Goal: Task Accomplishment & Management: Complete application form

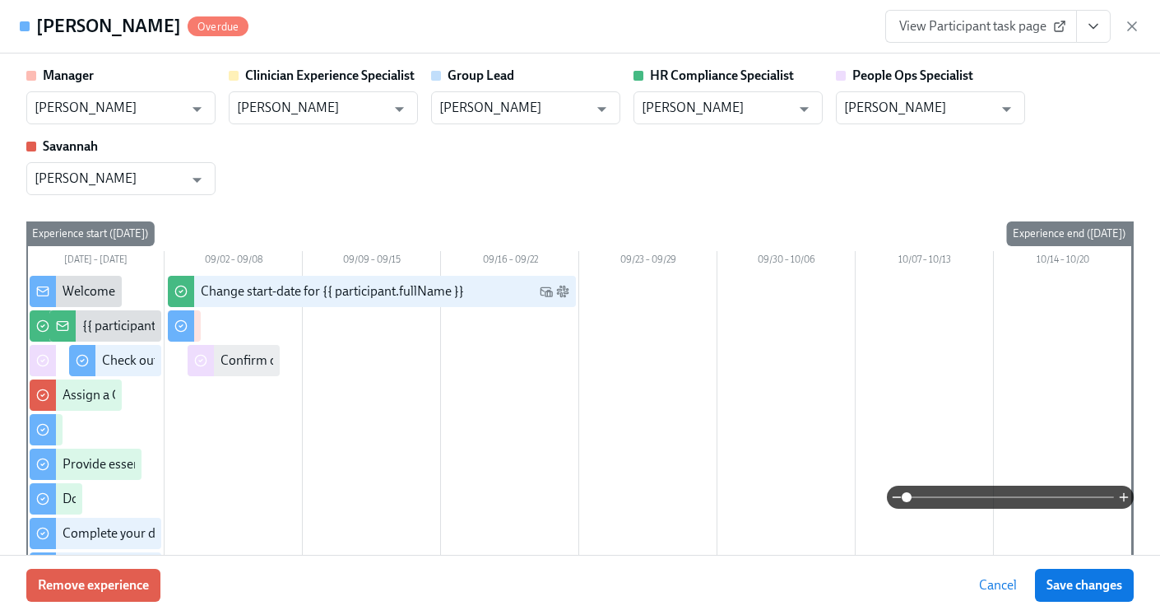
scroll to position [2767, 0]
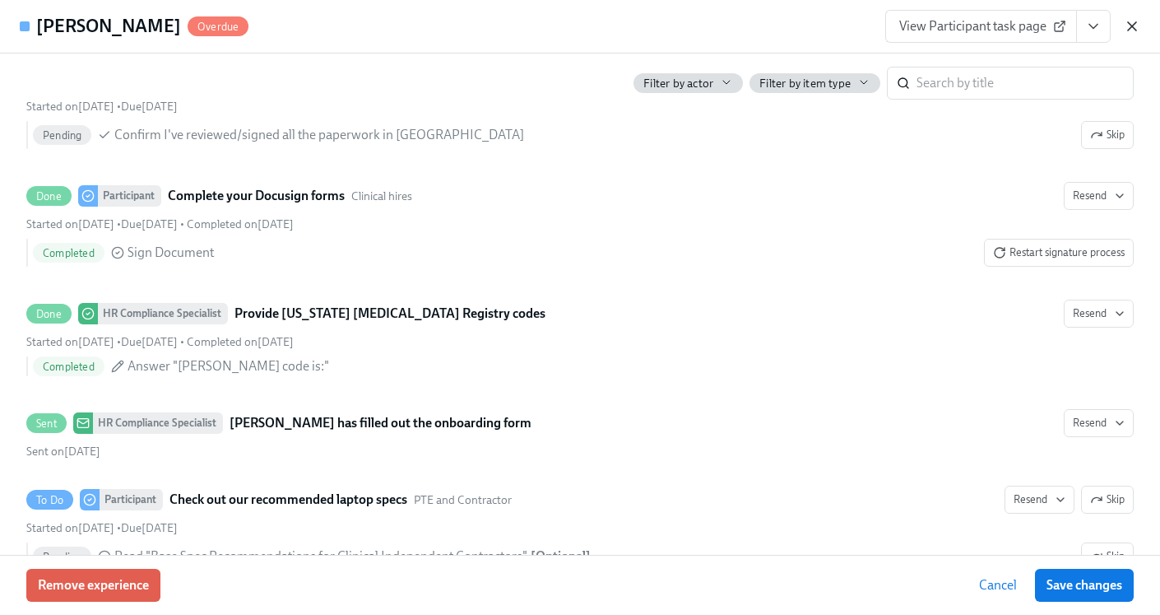
click at [1132, 21] on icon "button" at bounding box center [1132, 26] width 16 height 16
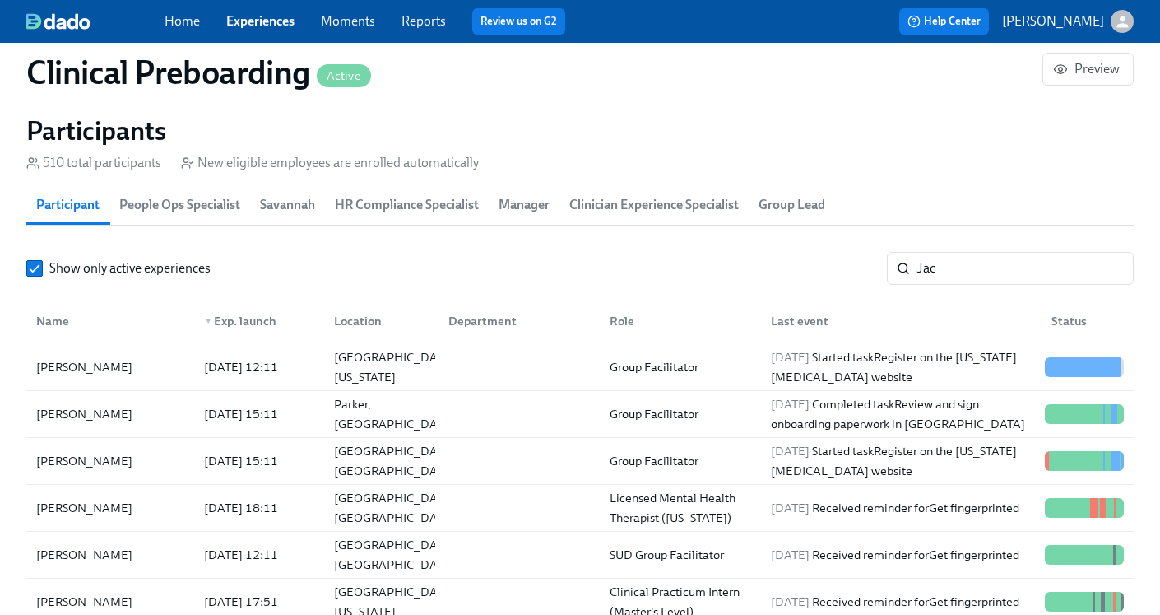
click at [266, 31] on div "Home Experiences Moments Reports Review us on G2" at bounding box center [407, 21] width 485 height 26
click at [271, 22] on link "Experiences" at bounding box center [260, 21] width 68 height 16
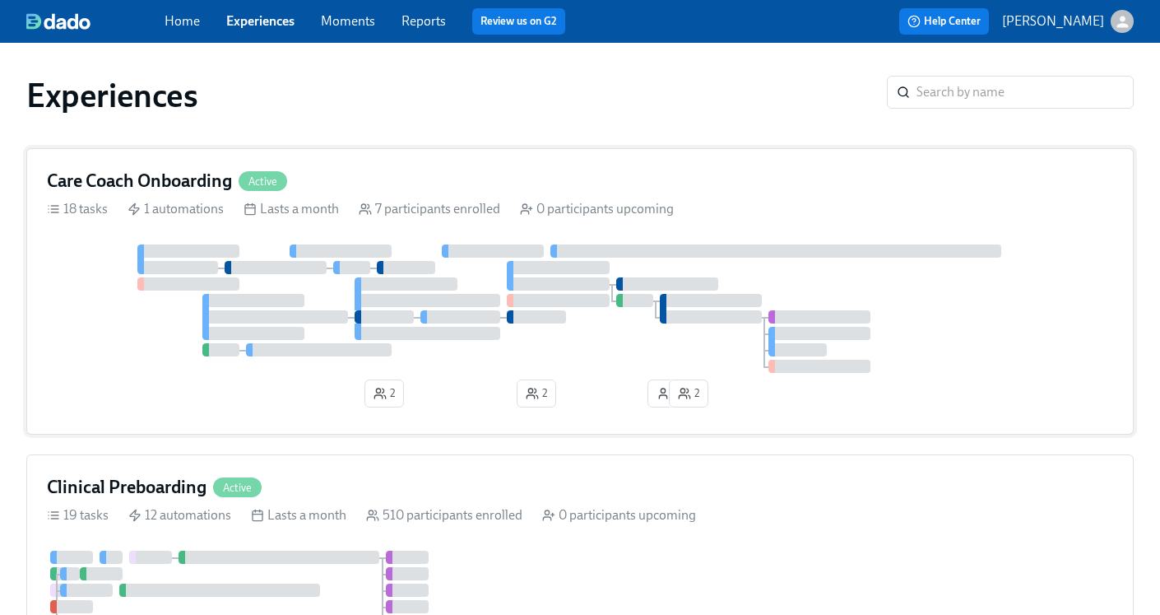
click at [161, 178] on h4 "Care Coach Onboarding" at bounding box center [139, 181] width 185 height 25
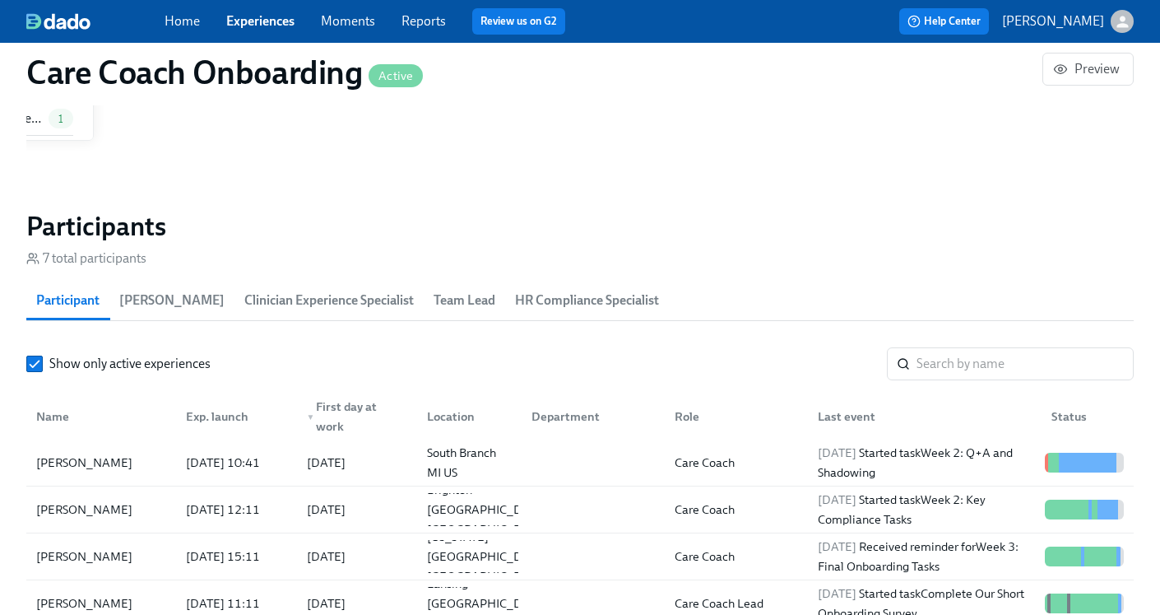
scroll to position [1307, 0]
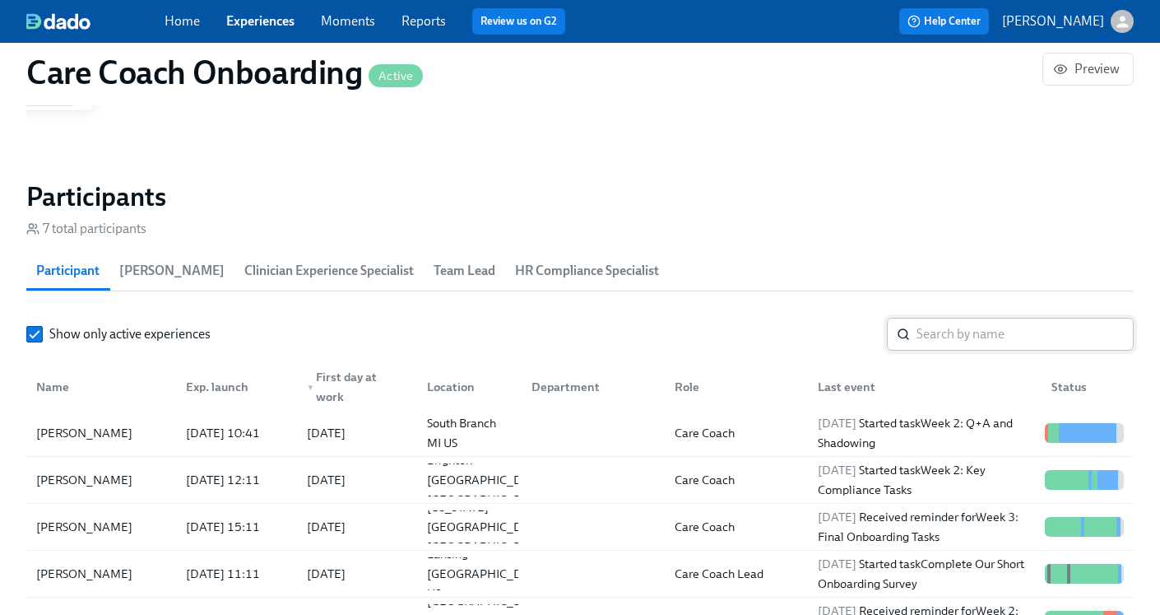
click at [1010, 331] on input "search" at bounding box center [1025, 334] width 217 height 33
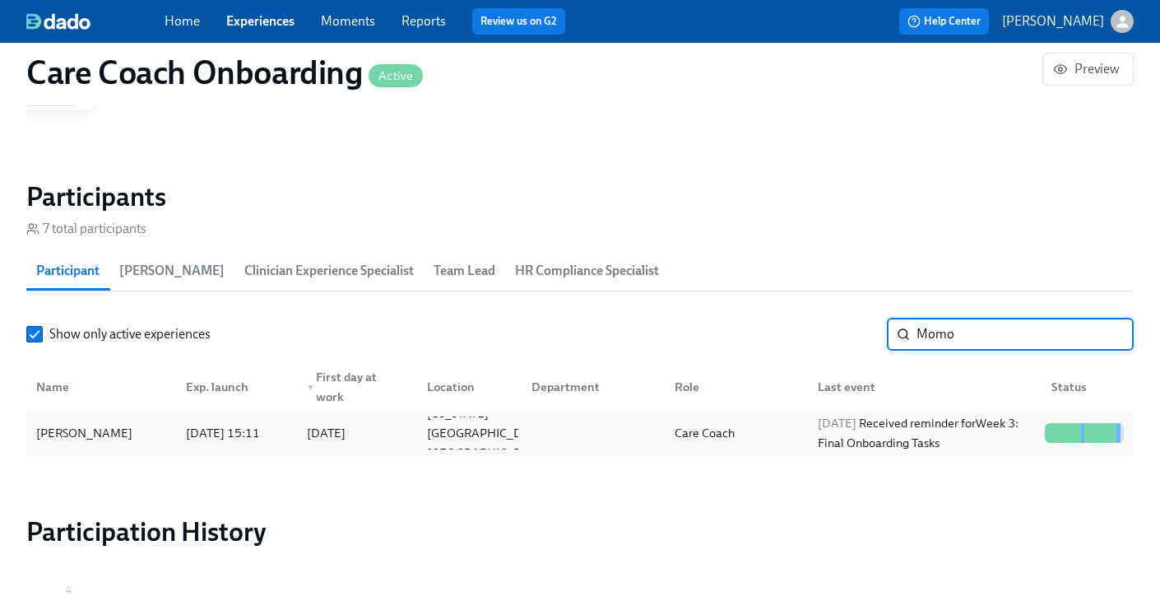
type input "Momo"
click at [891, 434] on div "[DATE] Received reminder for Week 3: Final Onboarding Tasks" at bounding box center [924, 432] width 227 height 39
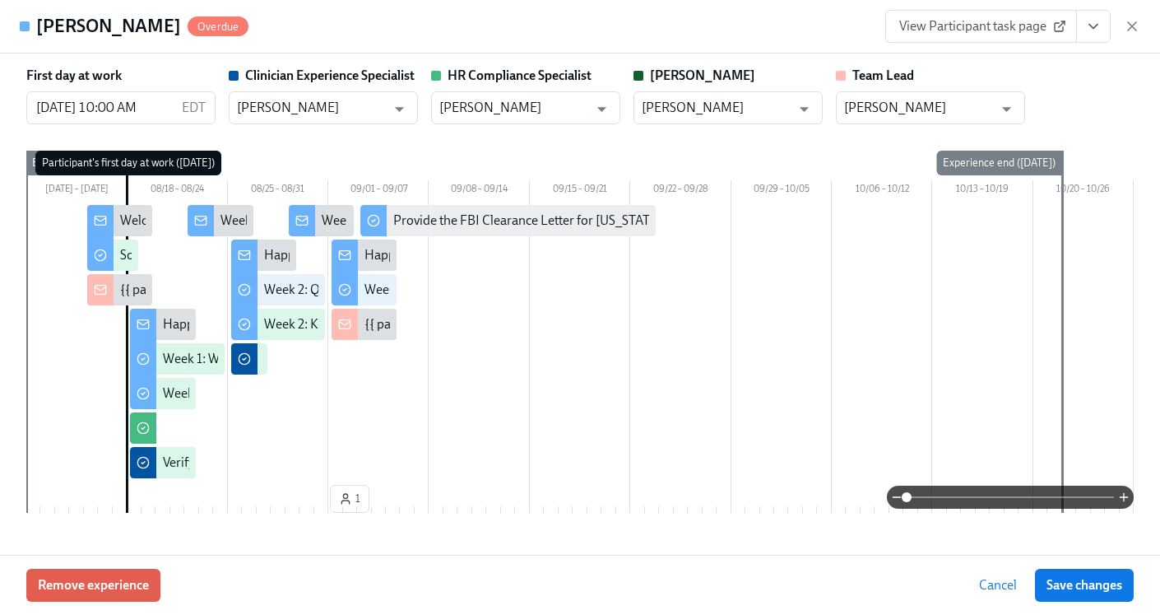
click at [1098, 30] on icon "View task page" at bounding box center [1093, 26] width 16 height 16
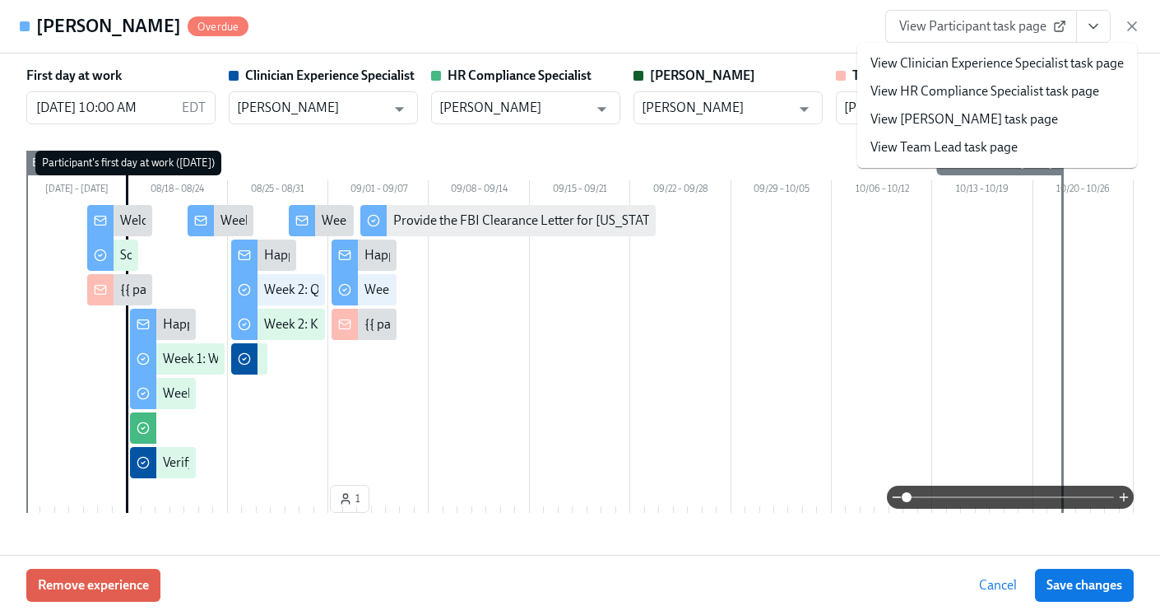
click at [961, 97] on link "View HR Compliance Specialist task page" at bounding box center [985, 91] width 229 height 18
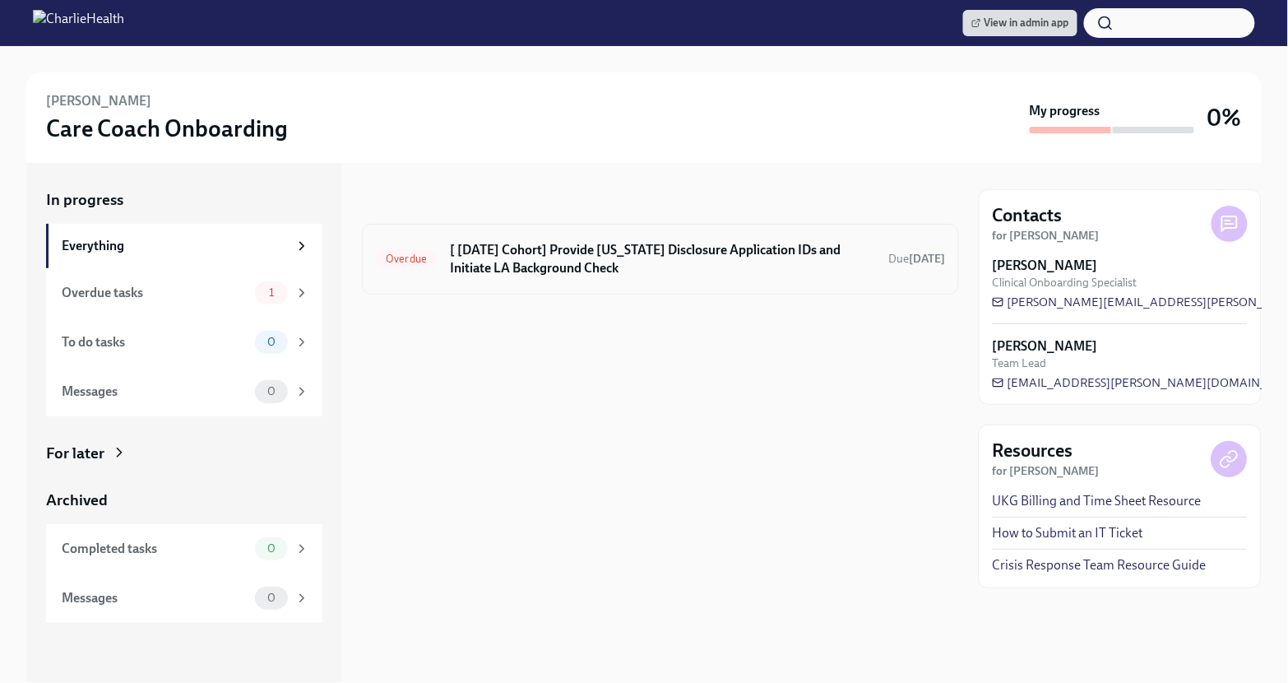
click at [536, 256] on h6 "[ [DATE] Cohort] Provide [US_STATE] Disclosure Application IDs and Initiate LA …" at bounding box center [662, 259] width 425 height 36
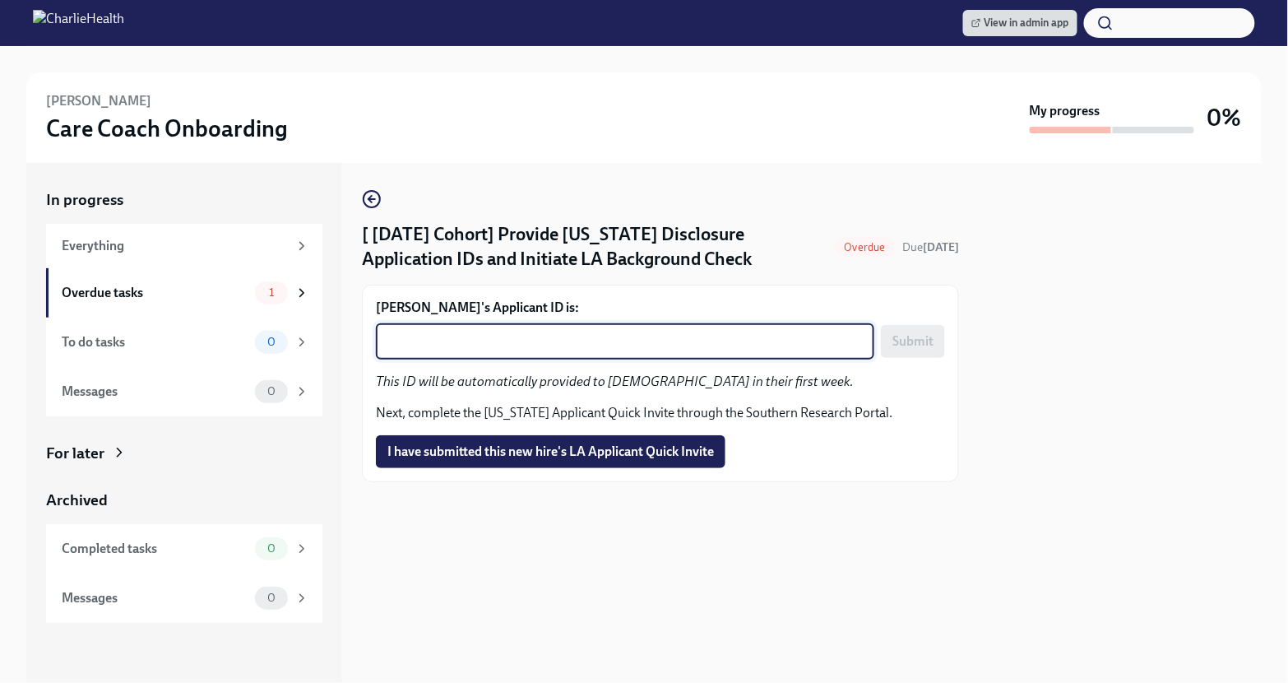
click at [532, 347] on textarea "[PERSON_NAME]'s Applicant ID is:" at bounding box center [625, 342] width 479 height 20
paste textarea "1246125"
type textarea "1246125"
click at [911, 350] on span "Submit" at bounding box center [913, 341] width 41 height 16
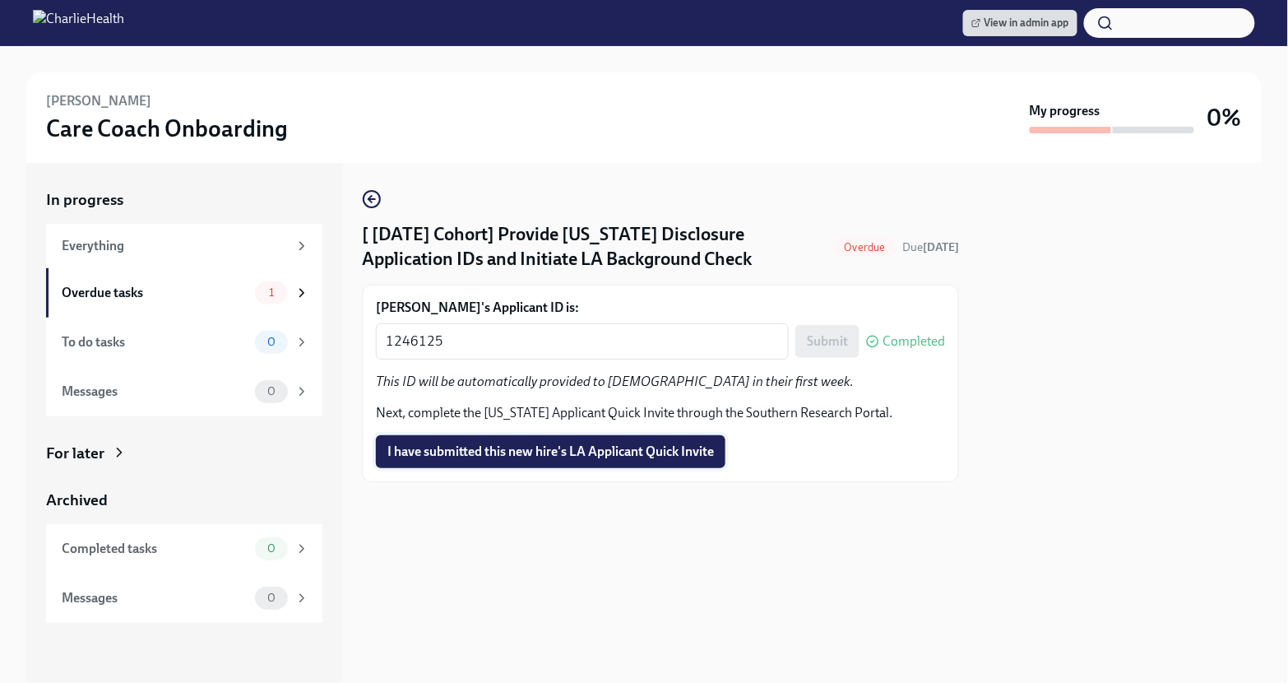
click at [434, 460] on span "I have submitted this new hire's LA Applicant Quick Invite" at bounding box center [551, 451] width 327 height 16
